Goal: Task Accomplishment & Management: Manage account settings

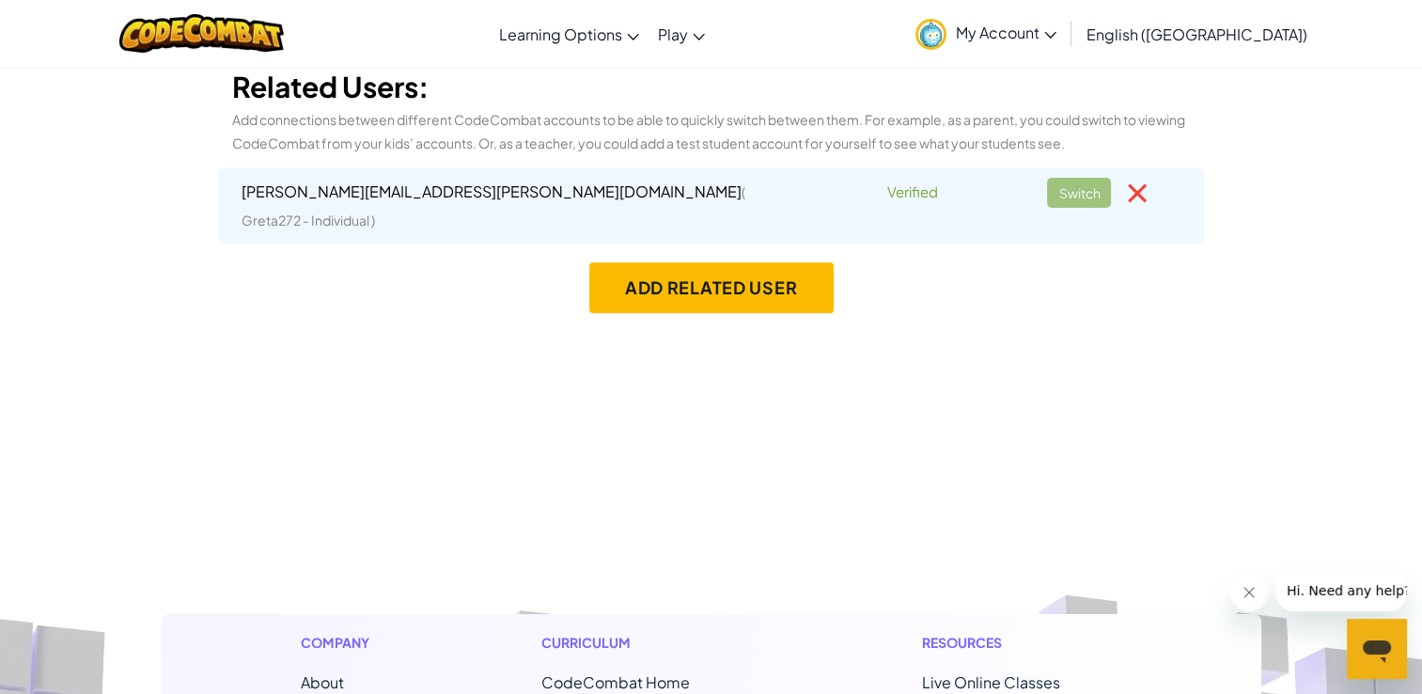
click at [1097, 198] on div "Switch" at bounding box center [1099, 193] width 105 height 30
click at [1078, 197] on div "Switch" at bounding box center [1099, 193] width 105 height 30
click at [1074, 194] on div "Switch" at bounding box center [1099, 193] width 105 height 30
click at [372, 162] on div "Related Users: Add connections between different CodeCombat accounts to be able…" at bounding box center [712, 159] width 1100 height 187
click at [1075, 200] on div "Switch" at bounding box center [1099, 193] width 105 height 30
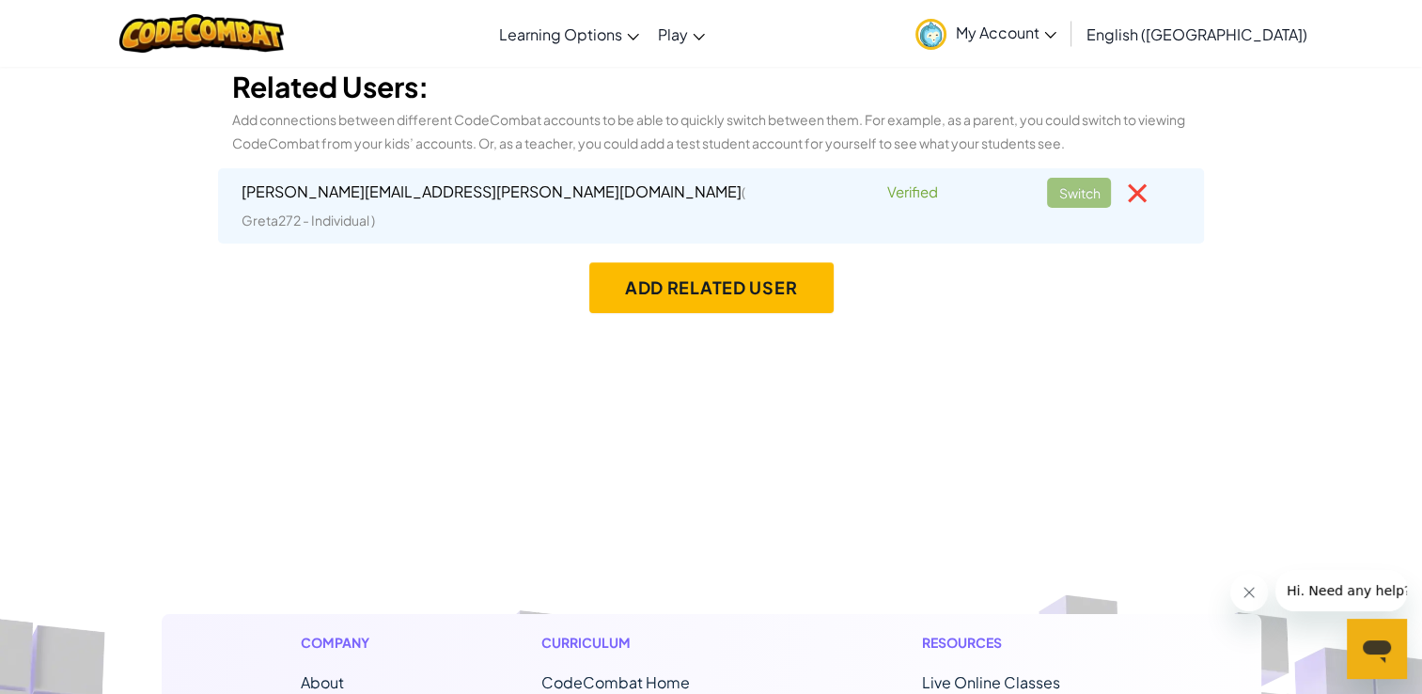
click at [1089, 194] on div "Switch" at bounding box center [1099, 193] width 105 height 30
click at [472, 194] on span "( Greta272 - Individual )" at bounding box center [494, 205] width 504 height 45
click at [1070, 187] on div "Switch" at bounding box center [1099, 193] width 105 height 30
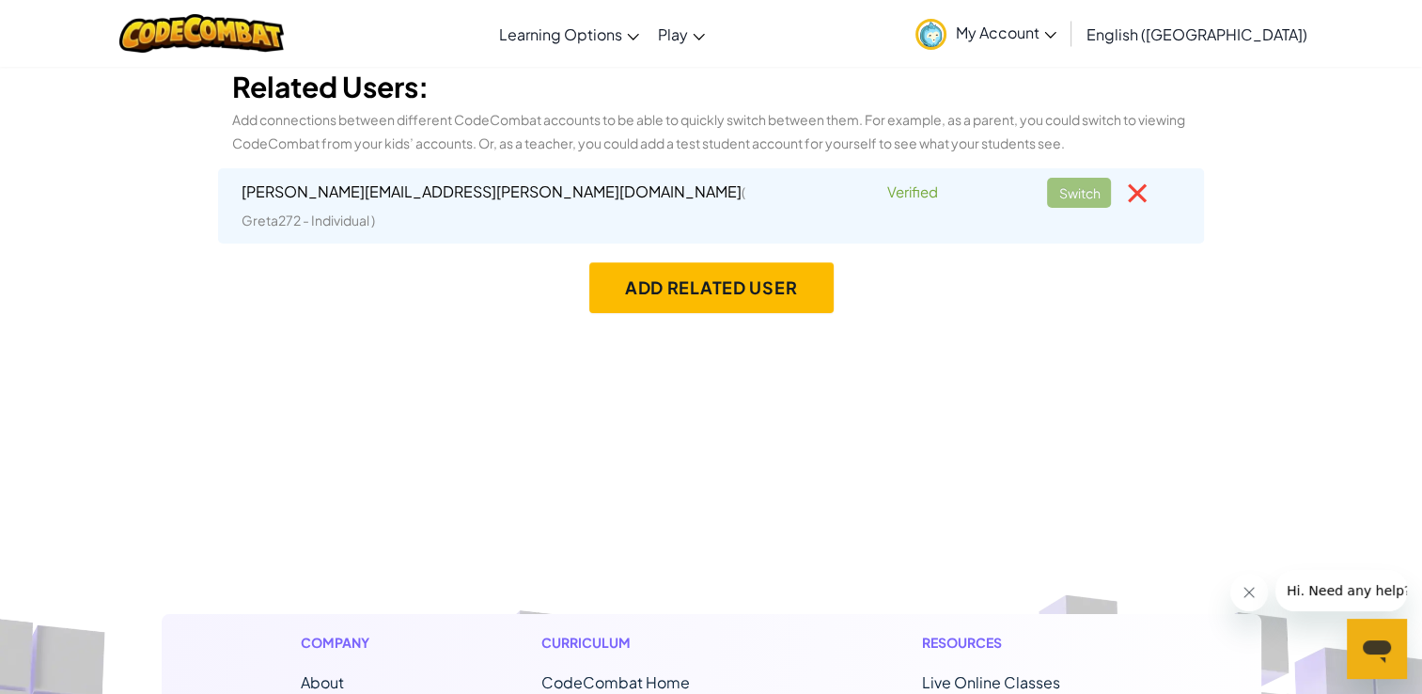
click at [1072, 191] on div "Switch" at bounding box center [1099, 193] width 105 height 30
click at [1084, 194] on div "Switch" at bounding box center [1099, 193] width 105 height 30
click at [1057, 28] on span "My Account" at bounding box center [1006, 33] width 101 height 20
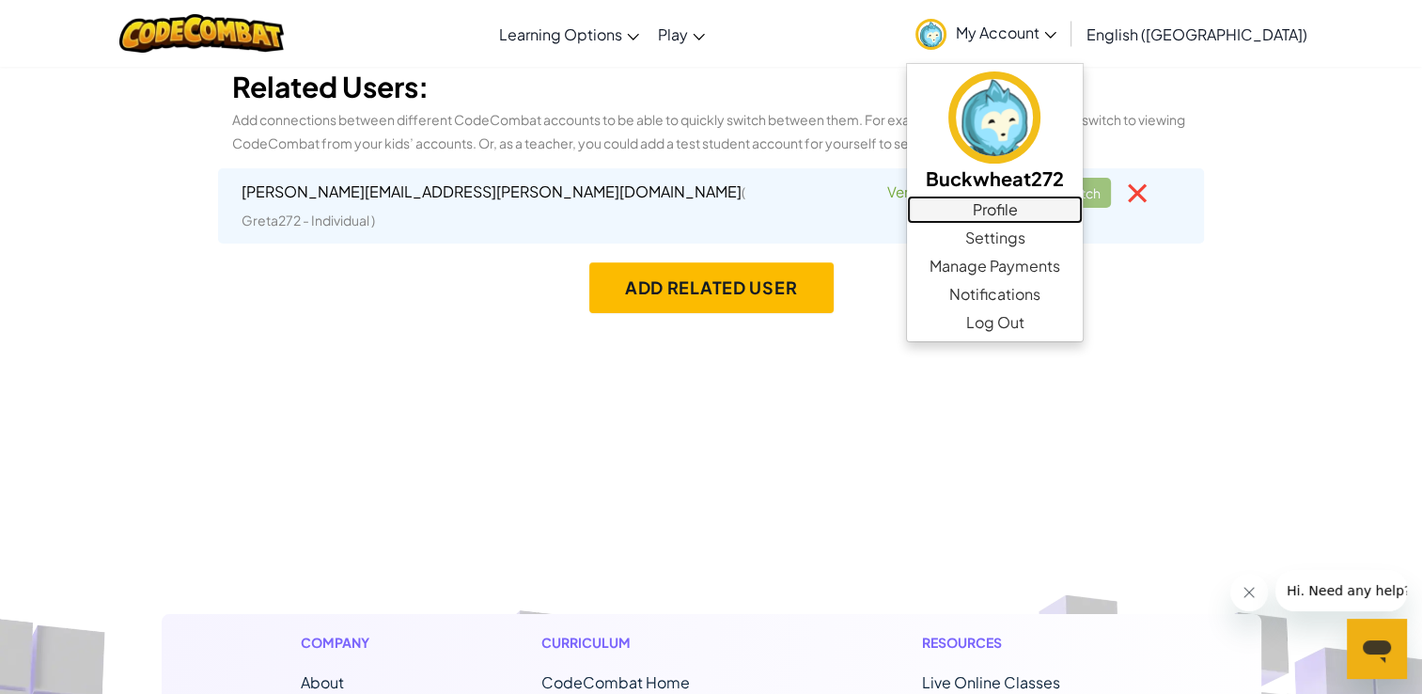
click at [1083, 201] on link "Profile" at bounding box center [995, 210] width 176 height 28
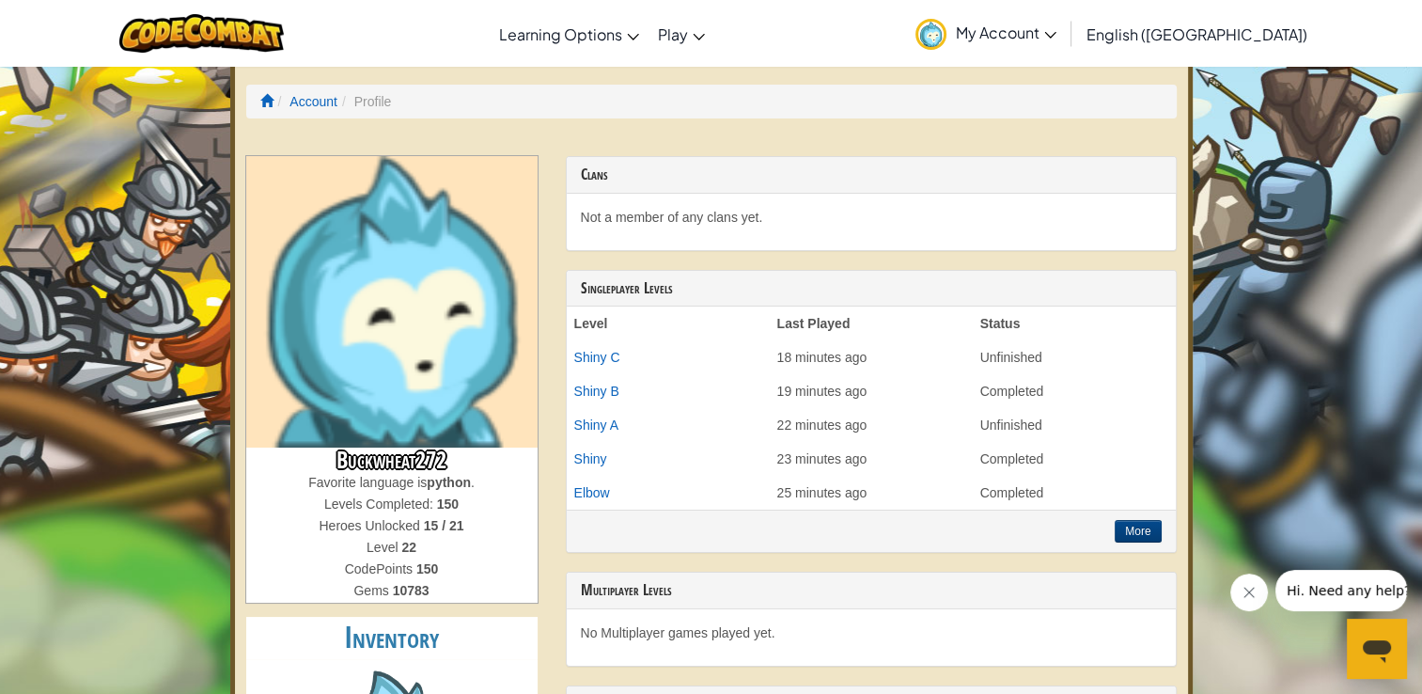
click at [1057, 37] on span "My Account" at bounding box center [1006, 33] width 101 height 20
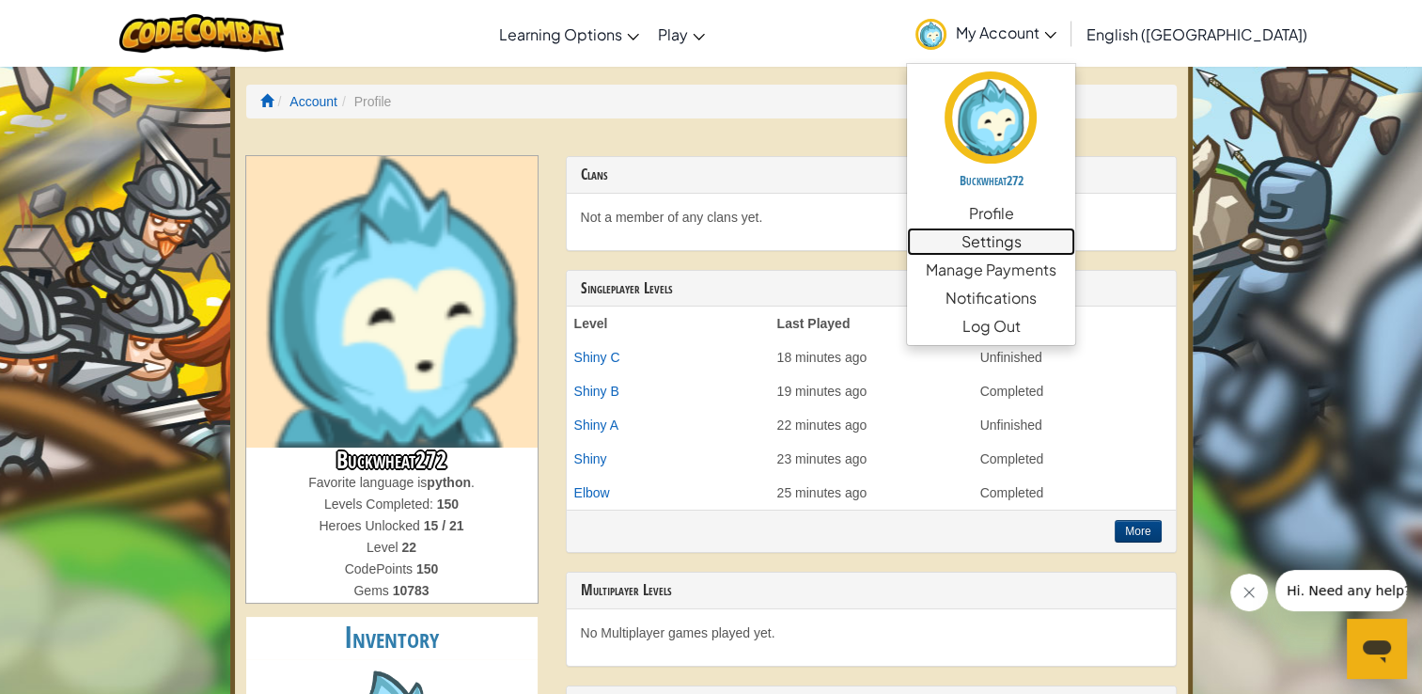
click at [1075, 242] on link "Settings" at bounding box center [991, 241] width 168 height 28
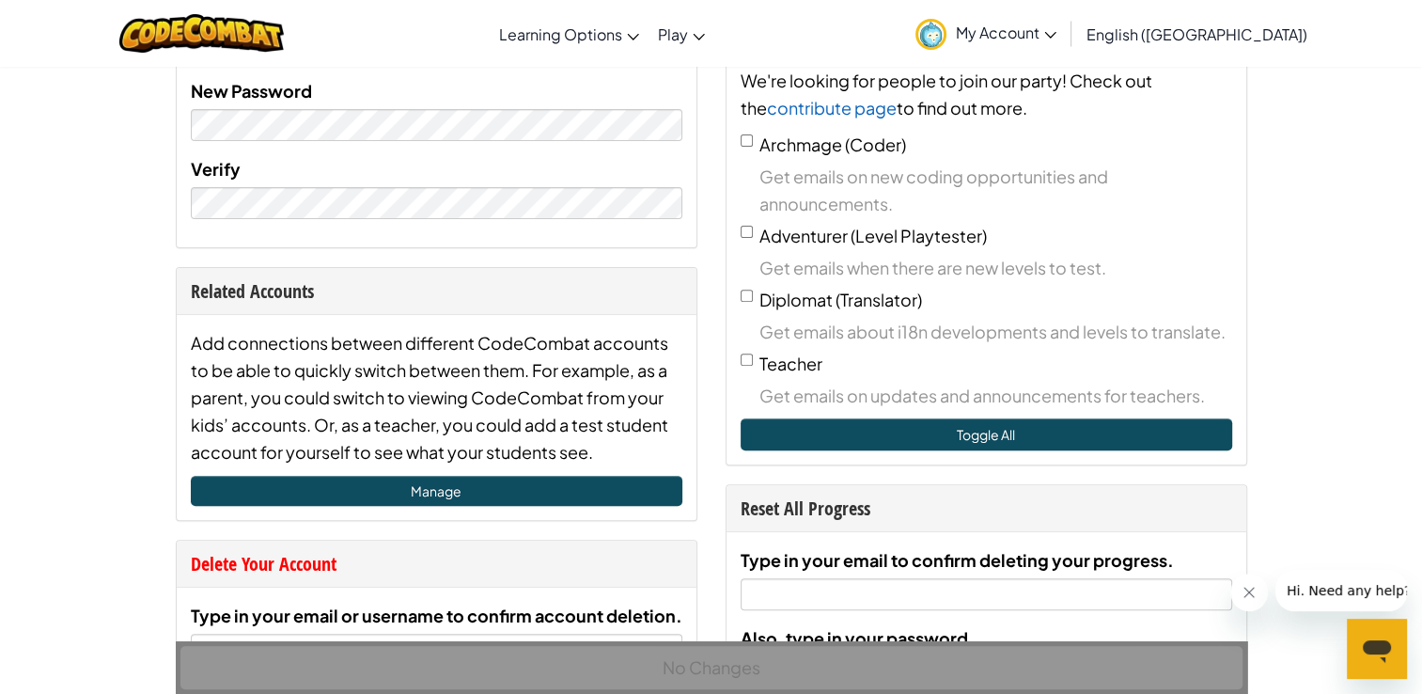
scroll to position [658, 0]
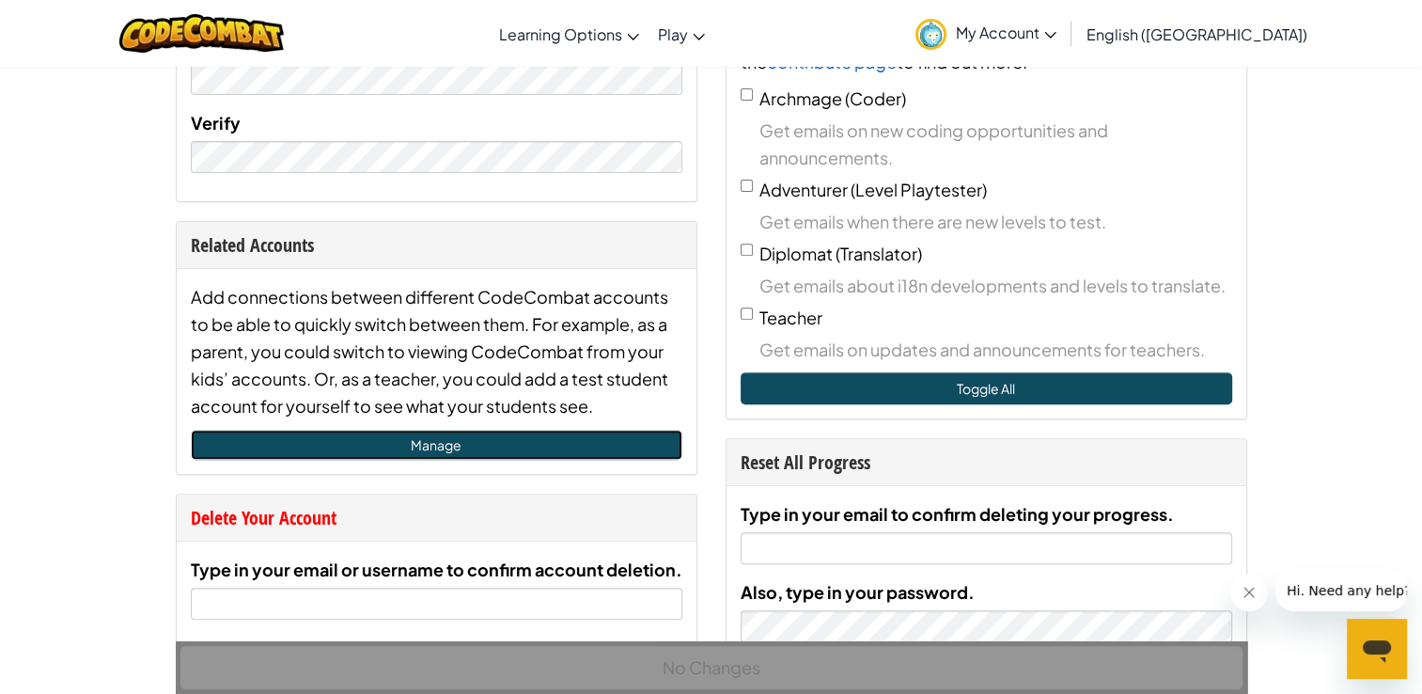
click at [476, 432] on link "Manage" at bounding box center [437, 445] width 492 height 30
